Goal: Check status: Check status

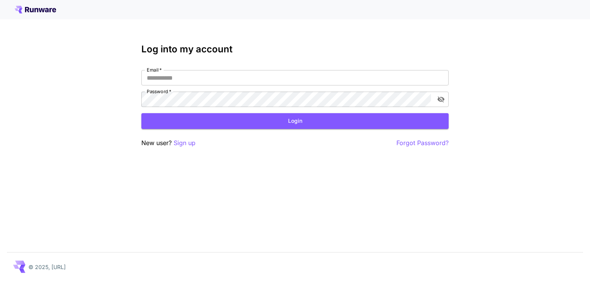
type input "**********"
click at [240, 113] on form "**********" at bounding box center [295, 99] width 308 height 59
click at [241, 117] on button "Login" at bounding box center [295, 121] width 308 height 16
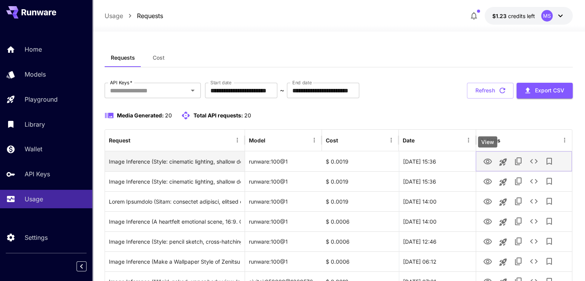
click at [492, 162] on icon "View" at bounding box center [487, 161] width 9 height 9
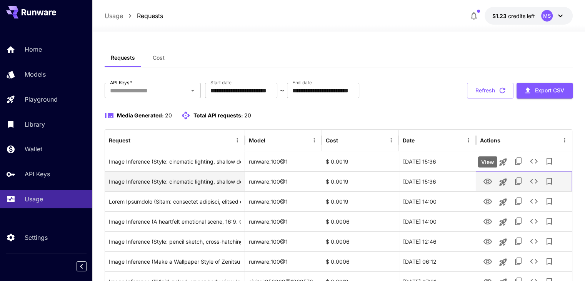
click at [489, 183] on icon "View" at bounding box center [487, 181] width 9 height 9
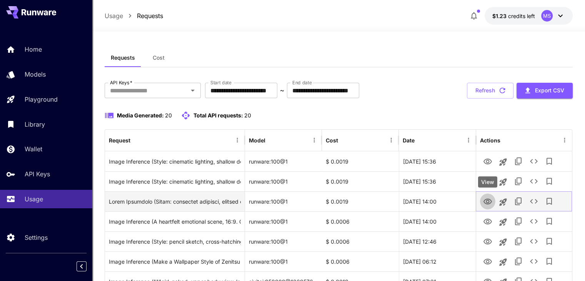
click at [492, 205] on icon "View" at bounding box center [487, 201] width 9 height 9
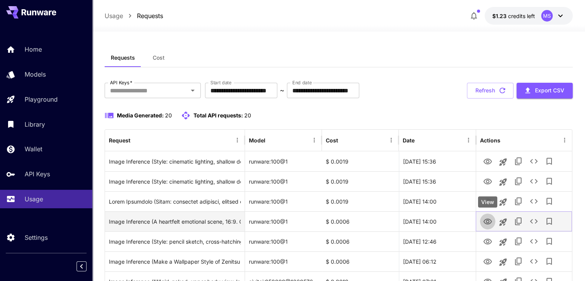
click at [487, 224] on icon "View" at bounding box center [487, 221] width 9 height 9
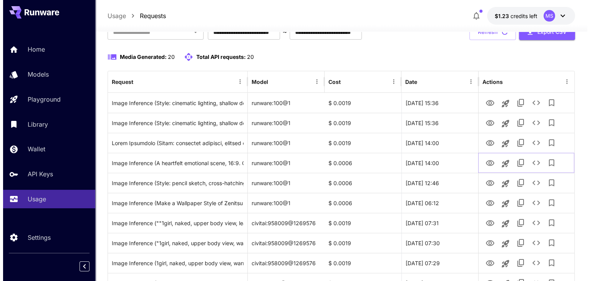
scroll to position [58, 0]
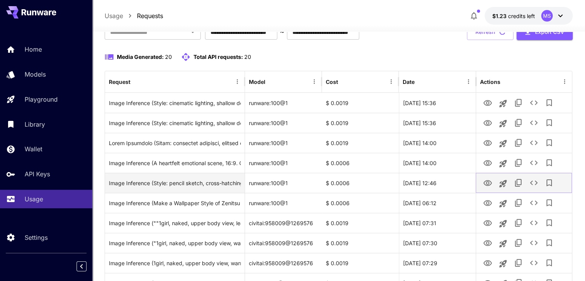
click at [490, 183] on icon "View" at bounding box center [487, 183] width 8 height 6
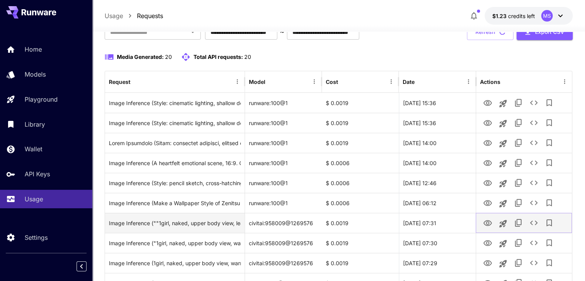
click at [486, 222] on icon "View" at bounding box center [487, 222] width 9 height 9
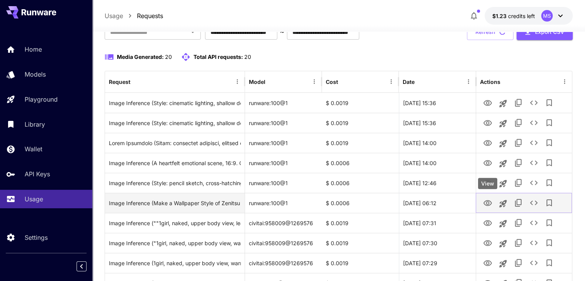
click at [487, 200] on icon "View" at bounding box center [487, 203] width 8 height 6
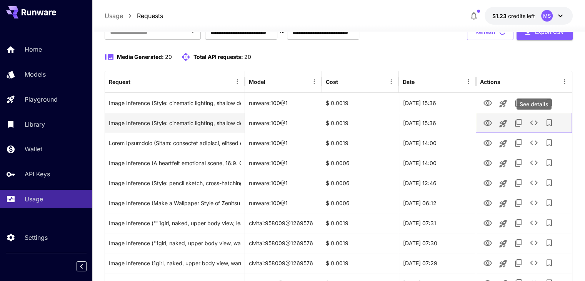
click at [535, 126] on icon "See details" at bounding box center [533, 122] width 9 height 9
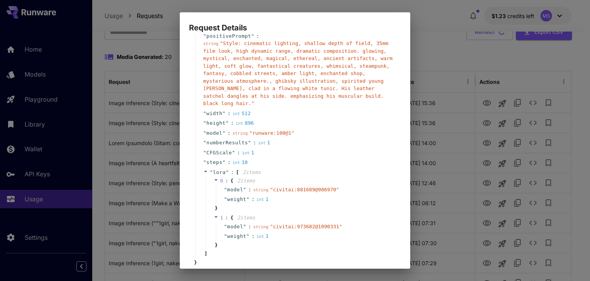
scroll to position [44, 0]
click at [439, 123] on div "Request Details { 10 item s " taskType " : string " imageInference " " taskUUID…" at bounding box center [295, 140] width 590 height 281
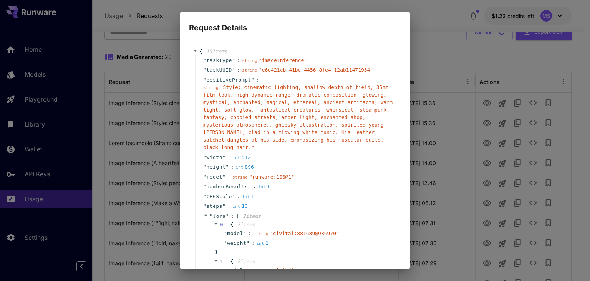
click at [480, 68] on div "Request Details { 10 item s " taskType " : string " imageInference " " taskUUID…" at bounding box center [295, 140] width 590 height 281
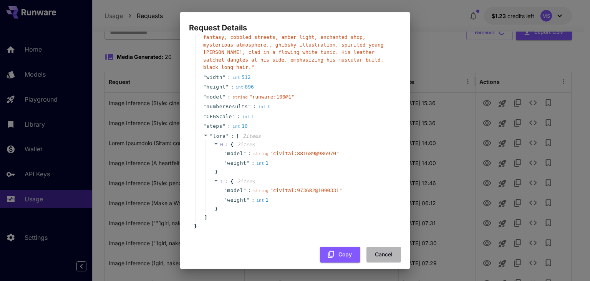
click at [377, 252] on button "Cancel" at bounding box center [384, 254] width 35 height 16
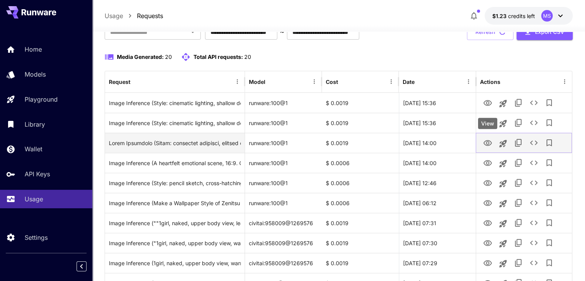
click at [486, 142] on icon "View" at bounding box center [487, 143] width 8 height 6
click at [529, 141] on icon "See details" at bounding box center [533, 142] width 9 height 9
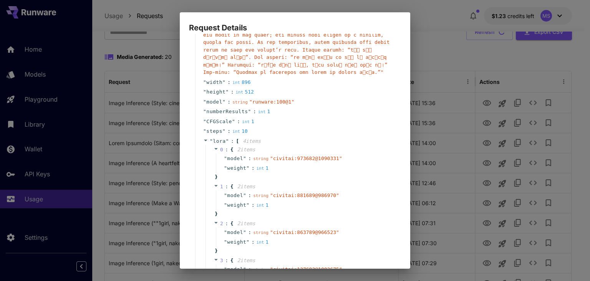
scroll to position [0, 0]
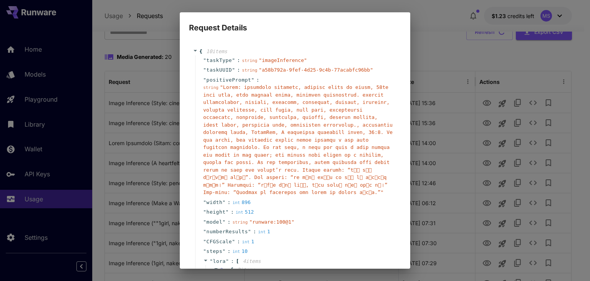
click at [441, 42] on div "Request Details { 10 item s " taskType " : string " imageInference " " taskUUID…" at bounding box center [295, 140] width 590 height 281
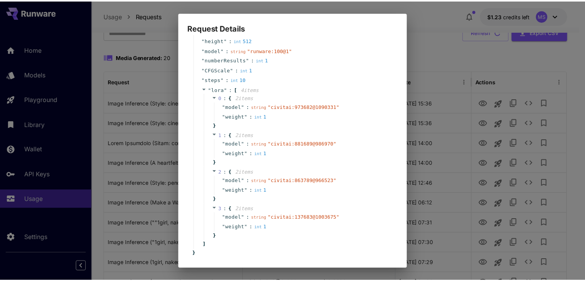
scroll to position [199, 0]
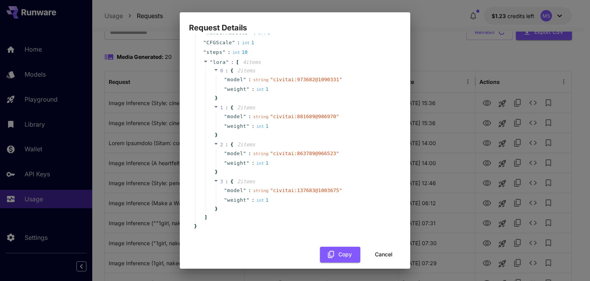
click at [382, 237] on div "{ 10 item s " taskType " : string " imageInference " " taskUUID " : string " a5…" at bounding box center [295, 51] width 212 height 421
click at [383, 246] on button "Cancel" at bounding box center [384, 254] width 35 height 16
